Goal: Information Seeking & Learning: Learn about a topic

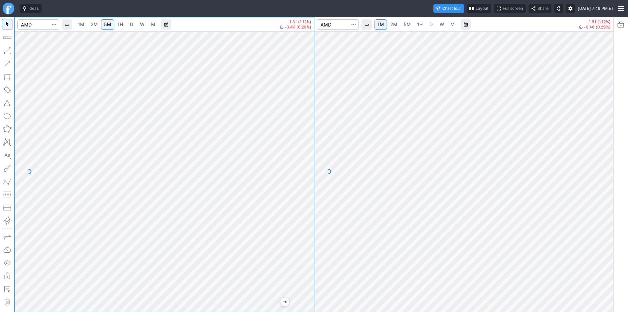
click at [298, 207] on div at bounding box center [164, 171] width 299 height 280
drag, startPoint x: 301, startPoint y: 199, endPoint x: 303, endPoint y: 156, distance: 42.6
click at [306, 157] on div at bounding box center [307, 170] width 14 height 264
drag, startPoint x: 309, startPoint y: 149, endPoint x: 309, endPoint y: 144, distance: 4.9
click at [309, 144] on div at bounding box center [307, 170] width 14 height 264
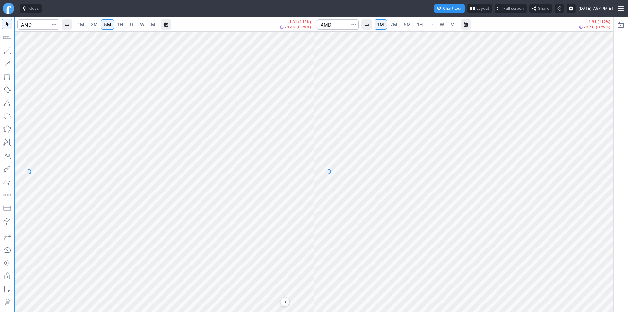
click at [307, 160] on div at bounding box center [307, 170] width 14 height 264
drag, startPoint x: 309, startPoint y: 183, endPoint x: 310, endPoint y: 148, distance: 35.0
click at [310, 148] on div at bounding box center [307, 170] width 14 height 264
drag, startPoint x: 309, startPoint y: 188, endPoint x: 308, endPoint y: 195, distance: 7.3
click at [308, 196] on div at bounding box center [307, 170] width 14 height 264
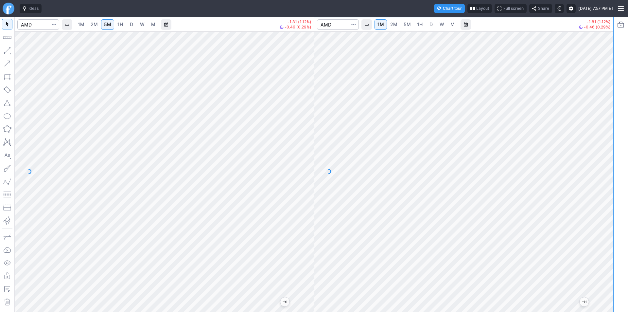
click at [608, 199] on div at bounding box center [607, 170] width 14 height 264
click at [603, 215] on div at bounding box center [607, 170] width 14 height 264
drag, startPoint x: 611, startPoint y: 239, endPoint x: 612, endPoint y: 202, distance: 36.7
click at [612, 202] on div at bounding box center [607, 170] width 14 height 264
drag, startPoint x: 608, startPoint y: 204, endPoint x: 606, endPoint y: 212, distance: 8.2
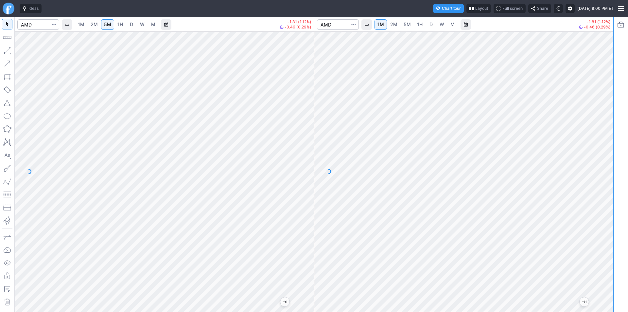
click at [607, 212] on div at bounding box center [607, 170] width 14 height 264
click at [605, 193] on div at bounding box center [607, 170] width 14 height 264
